Goal: Find specific fact: Find specific fact

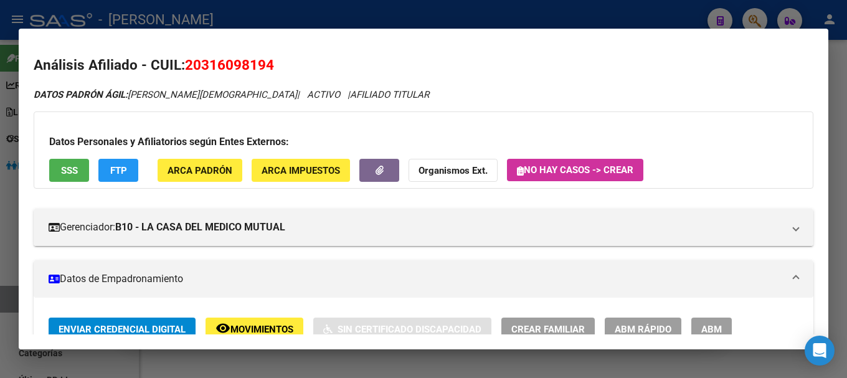
click at [745, 27] on div at bounding box center [423, 189] width 847 height 378
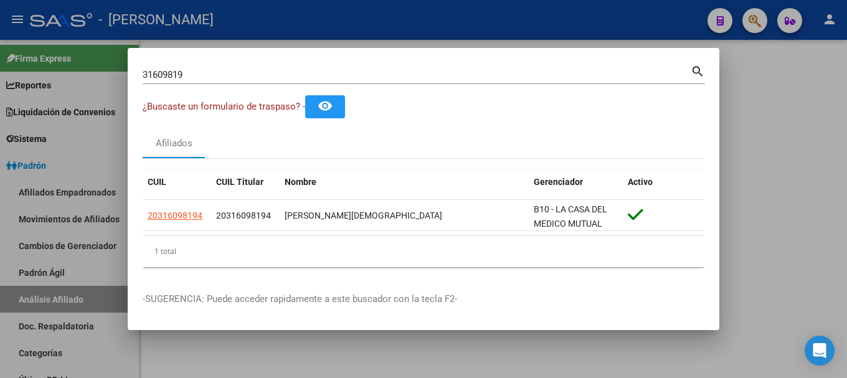
click at [410, 79] on input "31609819" at bounding box center [417, 74] width 548 height 11
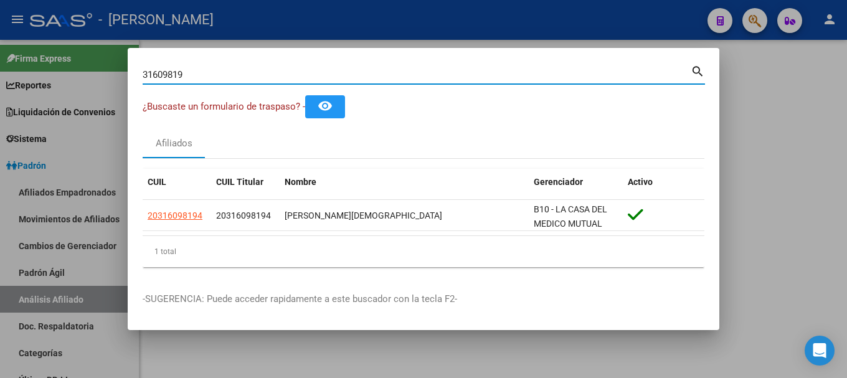
click at [410, 79] on input "31609819" at bounding box center [417, 74] width 548 height 11
click at [406, 78] on input "43" at bounding box center [417, 74] width 548 height 11
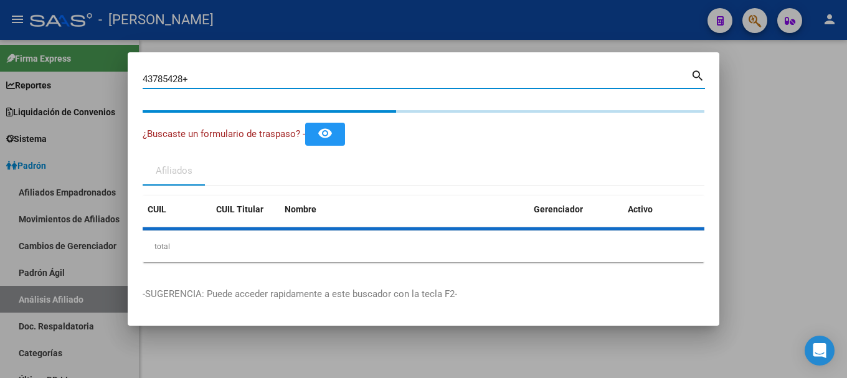
type input "43785428"
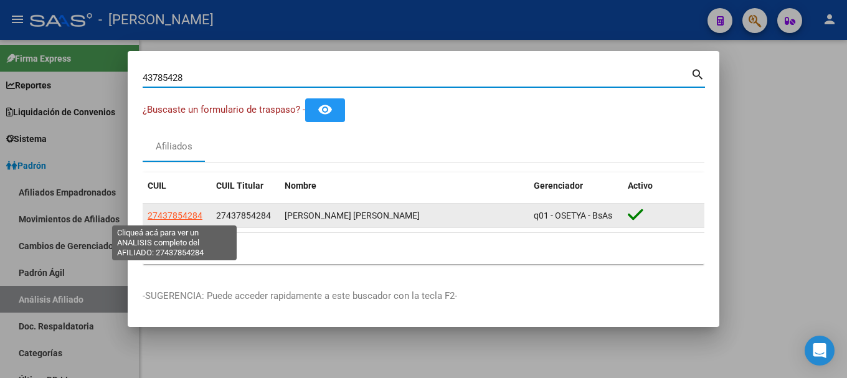
click at [169, 213] on span "27437854284" at bounding box center [175, 216] width 55 height 10
type textarea "27437854284"
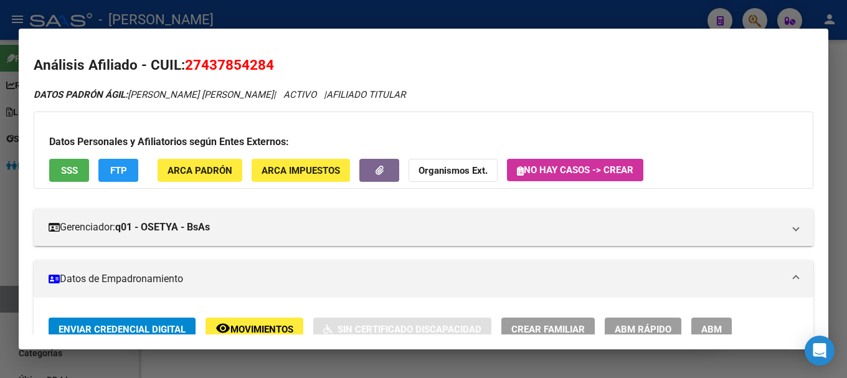
click at [243, 65] on span "27437854284" at bounding box center [229, 65] width 89 height 16
copy span "27437854284"
